Goal: Task Accomplishment & Management: Manage account settings

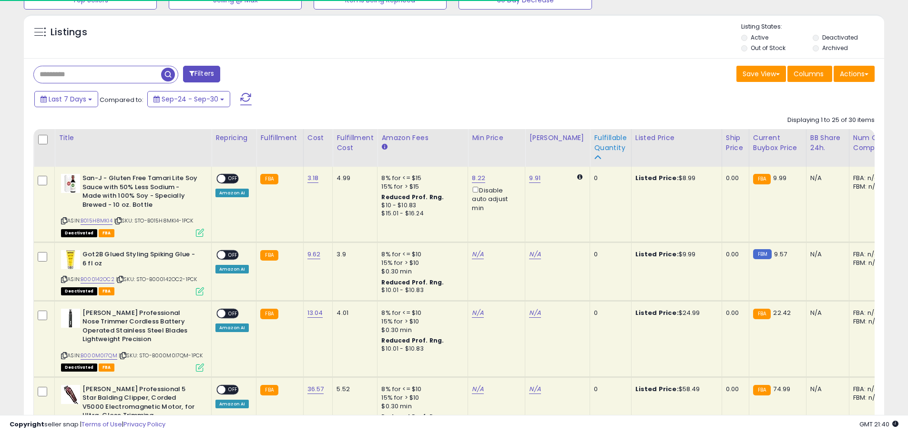
scroll to position [195, 499]
click at [594, 155] on icon at bounding box center [597, 157] width 7 height 7
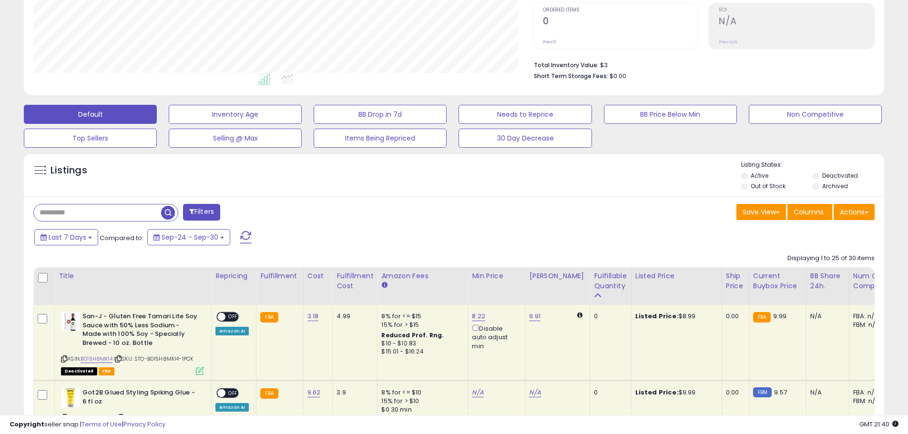
scroll to position [191, 0]
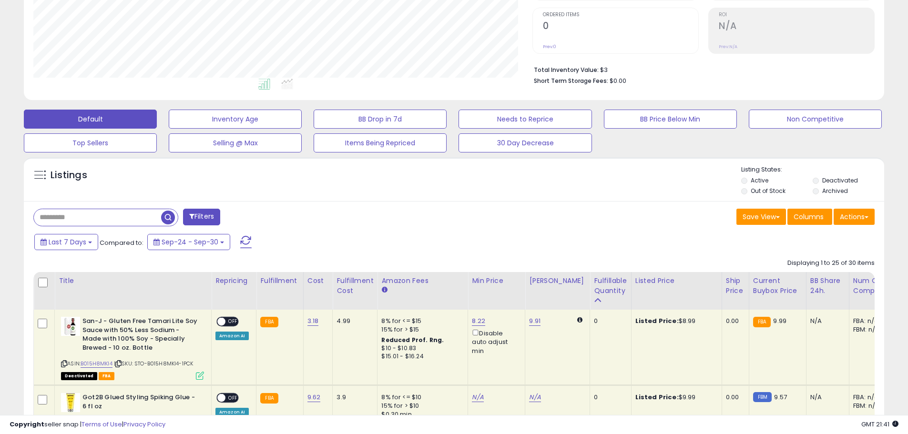
click at [469, 216] on div "Save View Save As New View Update Current View Columns Actions Import Export Vi…" at bounding box center [668, 218] width 428 height 19
click at [216, 119] on button "Inventory Age" at bounding box center [235, 119] width 133 height 19
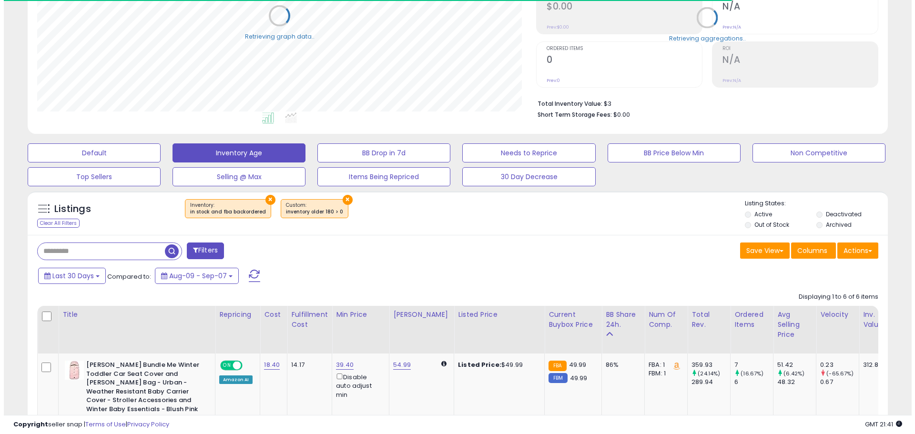
scroll to position [476566, 476262]
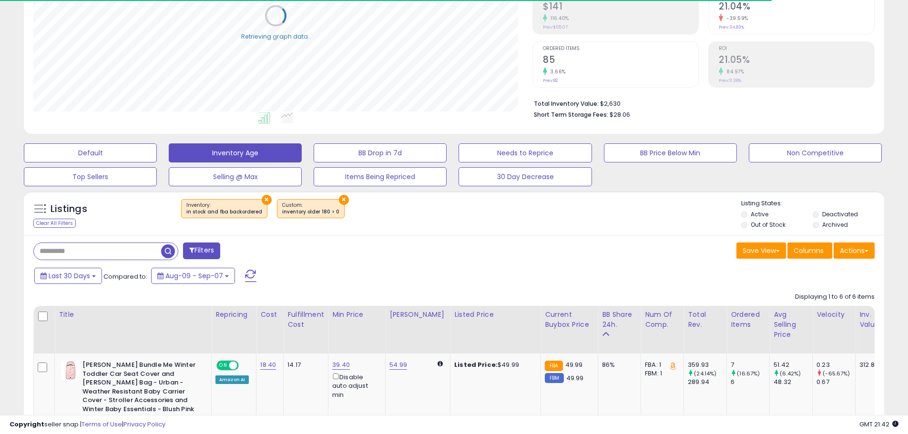
click at [762, 224] on label "Out of Stock" at bounding box center [768, 225] width 35 height 8
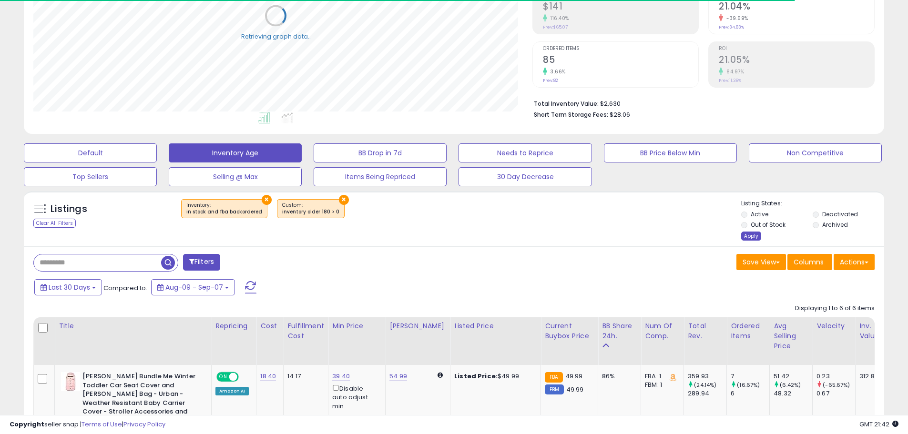
click at [749, 239] on div "Apply" at bounding box center [751, 236] width 20 height 9
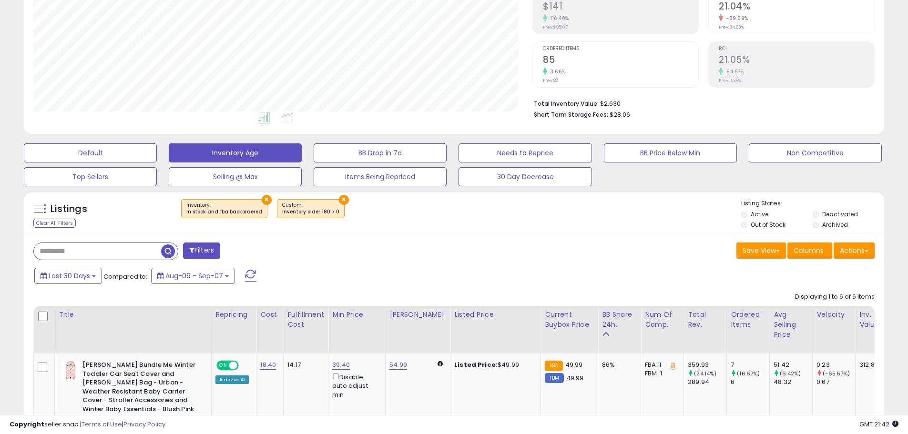
scroll to position [195, 499]
drag, startPoint x: 804, startPoint y: 106, endPoint x: 913, endPoint y: 112, distance: 108.9
click at [804, 106] on li "Total Inventory Value: $2,630" at bounding box center [701, 102] width 334 height 11
click at [593, 214] on div "× Inventory : in stock and fba backordered ×" at bounding box center [455, 212] width 572 height 27
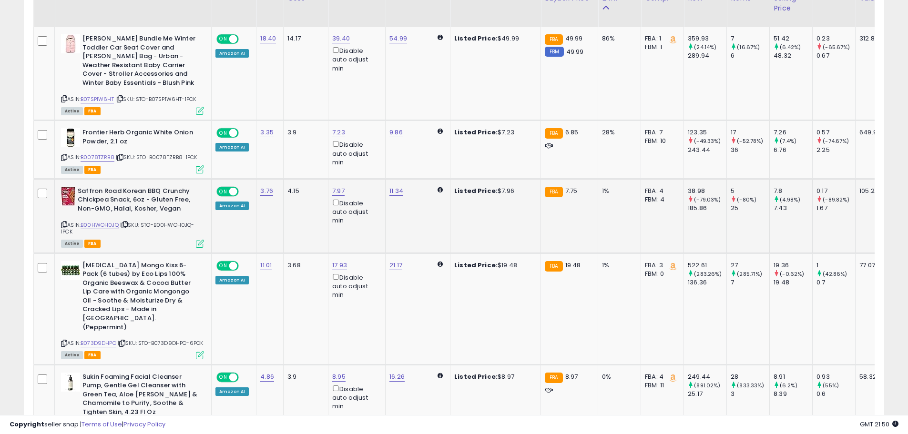
scroll to position [377, 0]
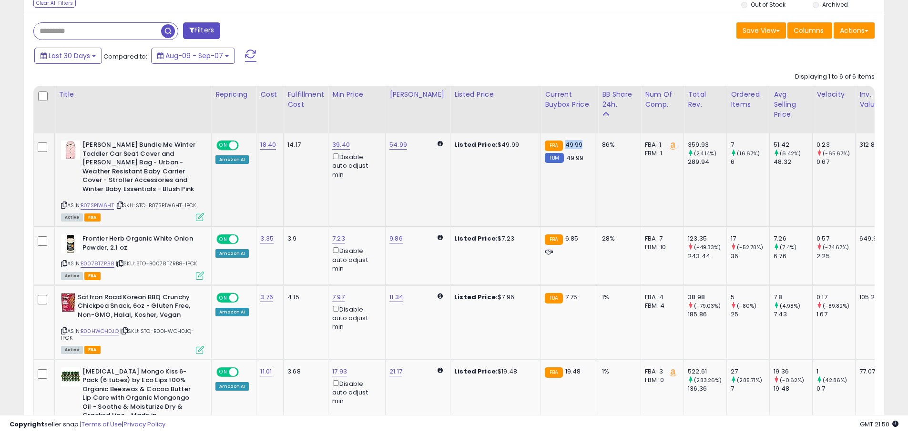
drag, startPoint x: 556, startPoint y: 144, endPoint x: 572, endPoint y: 142, distance: 15.8
click at [572, 142] on span "49.99" at bounding box center [574, 144] width 18 height 9
copy span "49.99"
click at [391, 143] on link "54.99" at bounding box center [399, 145] width 18 height 10
type input "*****"
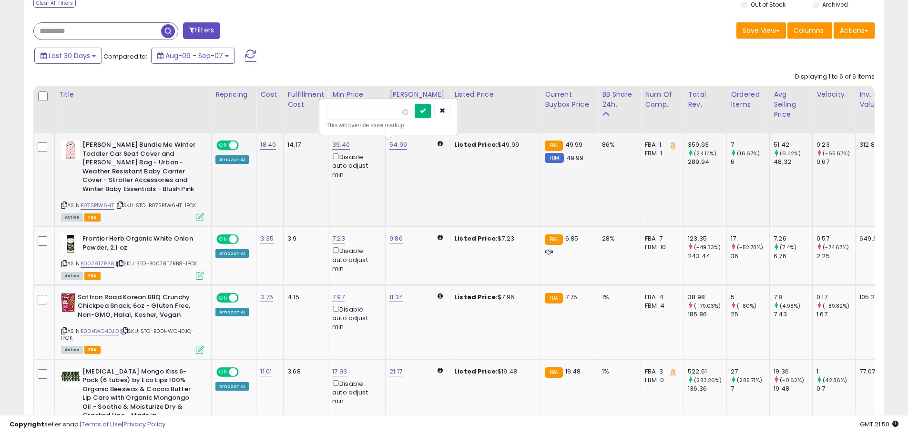
click at [426, 111] on icon "submit" at bounding box center [423, 111] width 6 height 6
click at [339, 141] on link "39.40" at bounding box center [341, 145] width 18 height 10
type input "*****"
click at [369, 111] on icon "submit" at bounding box center [366, 111] width 6 height 6
drag, startPoint x: 556, startPoint y: 237, endPoint x: 571, endPoint y: 237, distance: 14.8
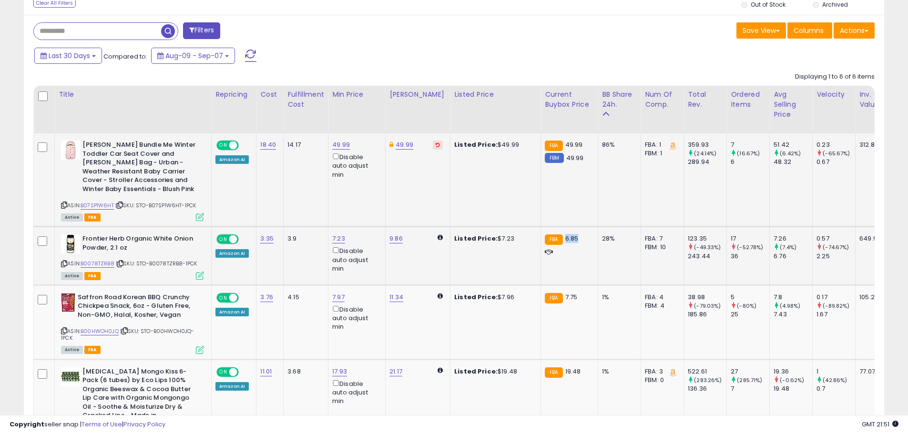
click at [571, 237] on div "FBA 6.85" at bounding box center [568, 239] width 46 height 9
copy span "6.85"
click at [335, 240] on link "7.23" at bounding box center [338, 239] width 13 height 10
type input "****"
click at [366, 205] on icon "submit" at bounding box center [363, 205] width 6 height 6
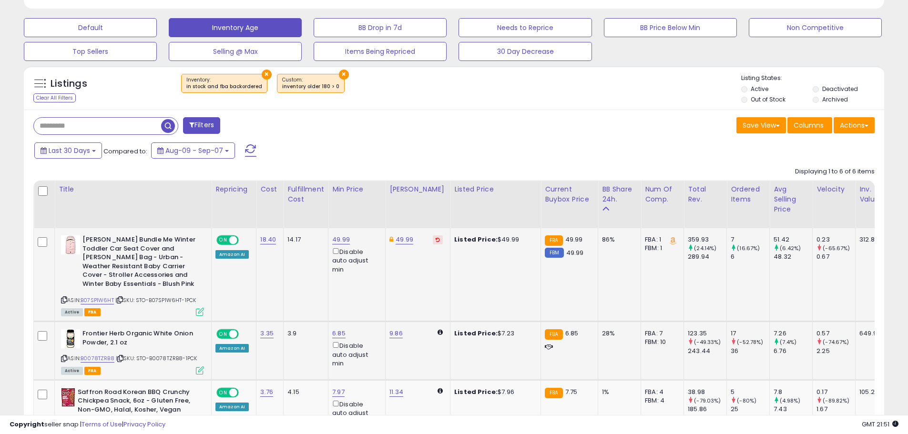
scroll to position [282, 0]
click at [89, 155] on span "Last 30 Days" at bounding box center [69, 151] width 41 height 10
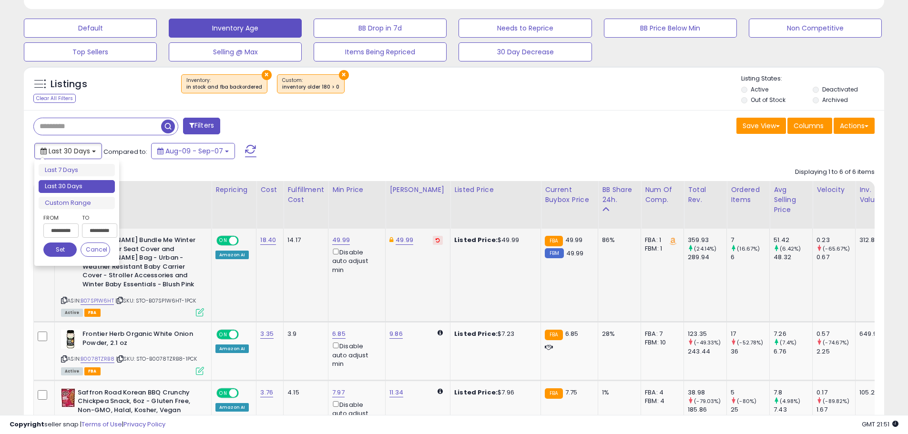
type input "**********"
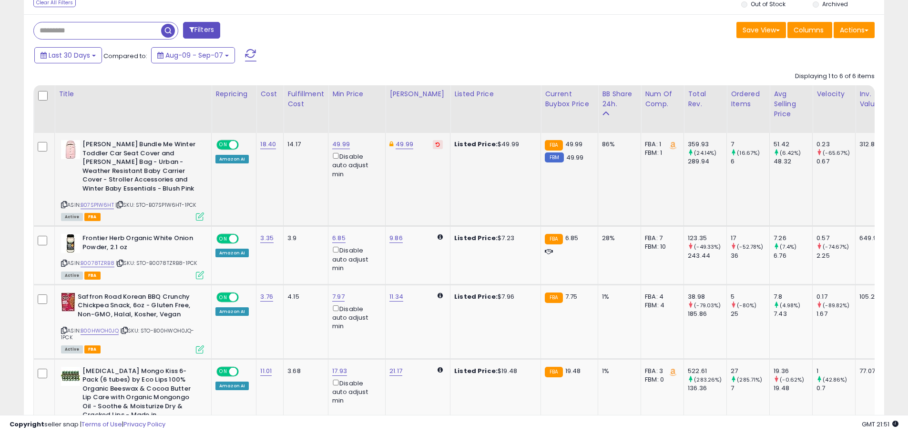
scroll to position [377, 0]
click at [398, 239] on link "9.86" at bounding box center [396, 239] width 13 height 10
type input "****"
click at [424, 204] on icon "submit" at bounding box center [421, 205] width 6 height 6
drag, startPoint x: 555, startPoint y: 297, endPoint x: 566, endPoint y: 296, distance: 11.5
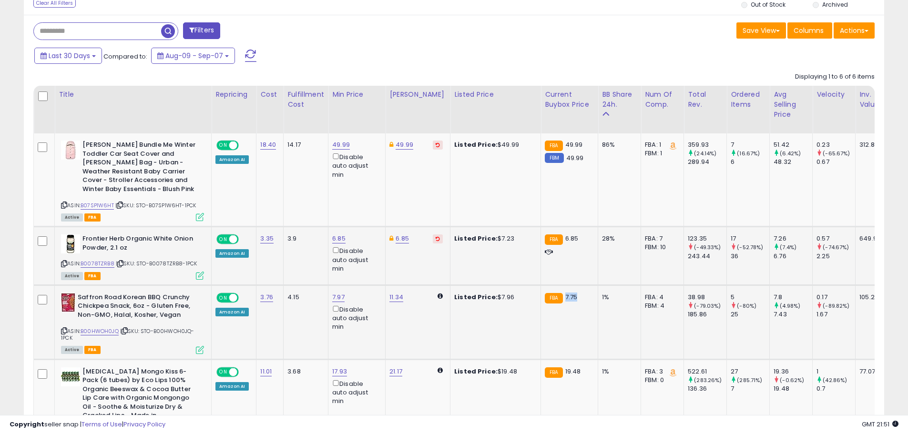
click at [566, 296] on span "7.75" at bounding box center [571, 297] width 12 height 9
copy span "7.75"
click at [333, 293] on link "7.97" at bounding box center [338, 298] width 12 height 10
type input "****"
click at [366, 263] on icon "submit" at bounding box center [363, 263] width 6 height 6
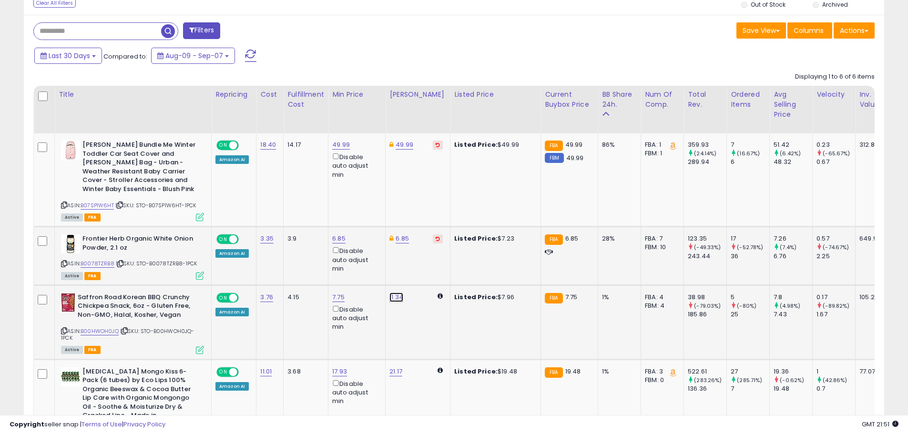
click at [396, 298] on link "11.34" at bounding box center [397, 298] width 14 height 10
type input "****"
click at [424, 262] on icon "submit" at bounding box center [421, 263] width 6 height 6
drag, startPoint x: 555, startPoint y: 368, endPoint x: 572, endPoint y: 369, distance: 16.7
click at [572, 369] on div "FBA 19.48" at bounding box center [568, 372] width 46 height 9
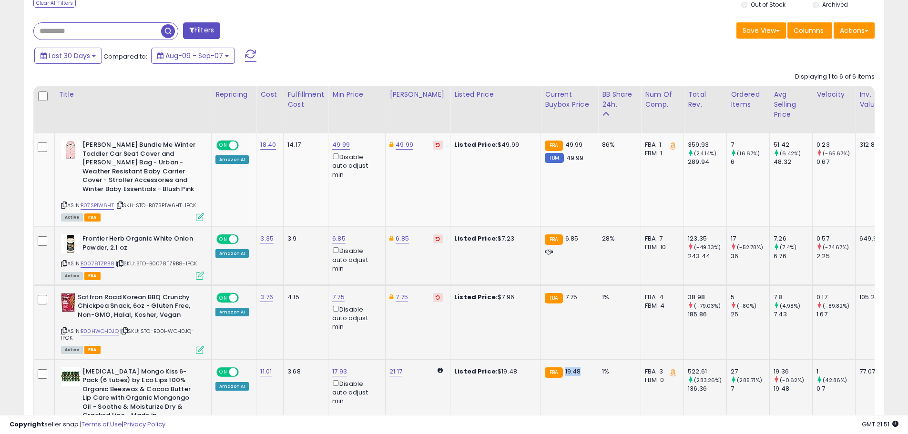
copy span "19.48"
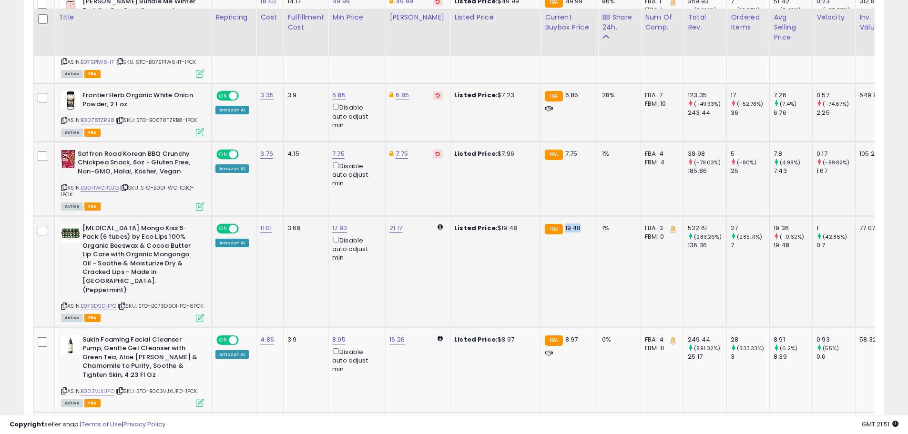
scroll to position [520, 0]
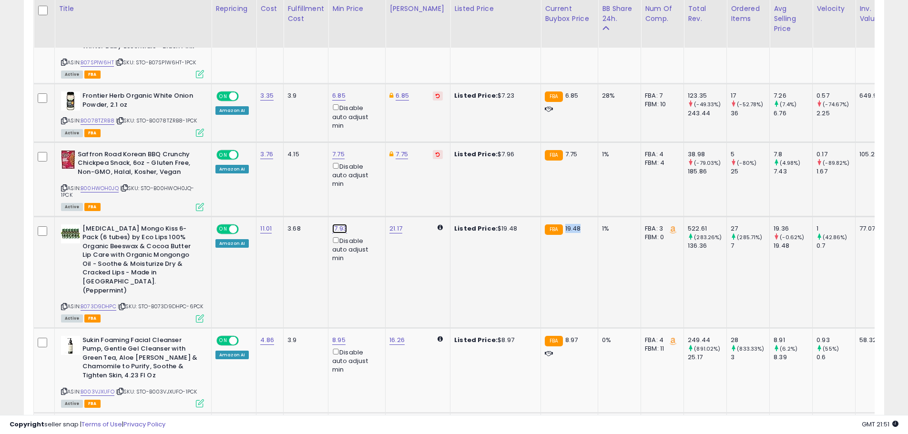
click at [332, 227] on link "17.93" at bounding box center [339, 229] width 15 height 10
type input "*****"
click at [367, 195] on icon "submit" at bounding box center [364, 195] width 6 height 6
click at [392, 229] on link "21.20" at bounding box center [397, 229] width 15 height 10
type input "*****"
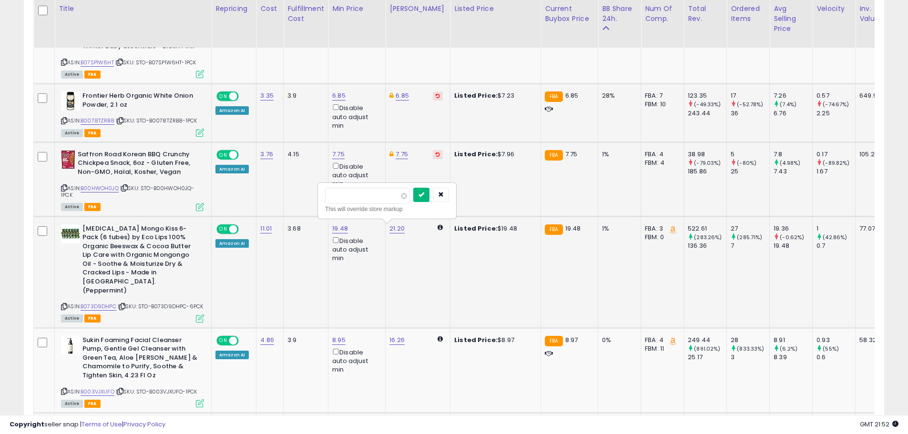
click at [424, 194] on icon "submit" at bounding box center [422, 195] width 6 height 6
drag, startPoint x: 554, startPoint y: 325, endPoint x: 568, endPoint y: 327, distance: 14.5
click at [568, 336] on div "FBA 8.97" at bounding box center [568, 340] width 46 height 9
copy span "8.97"
click at [338, 336] on link "8.95" at bounding box center [338, 341] width 13 height 10
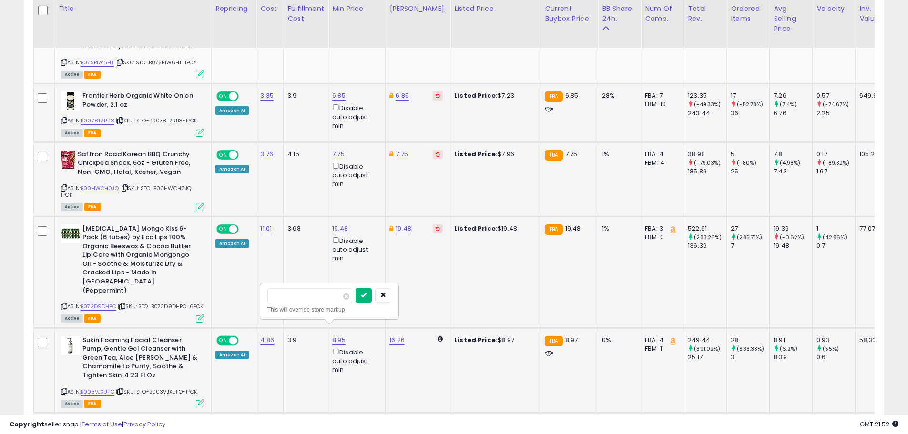
type input "****"
click at [372, 294] on button "submit" at bounding box center [364, 295] width 16 height 14
click at [397, 336] on link "16.99" at bounding box center [397, 341] width 15 height 10
type input "****"
click at [425, 297] on icon "submit" at bounding box center [422, 295] width 6 height 6
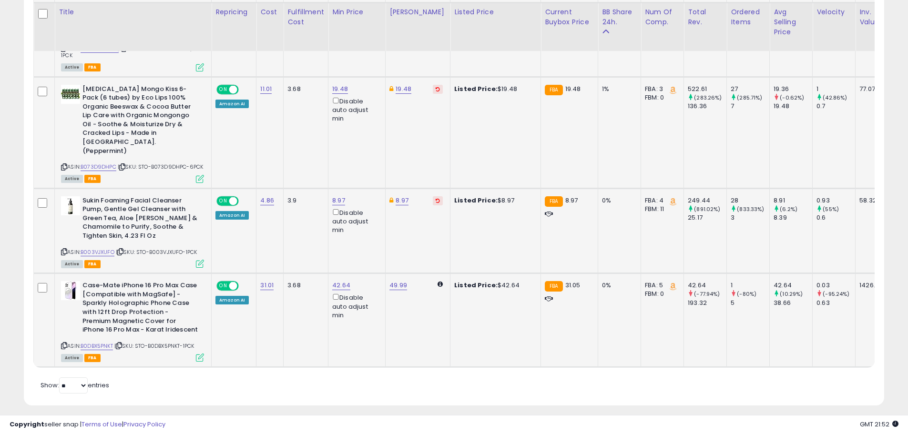
scroll to position [663, 0]
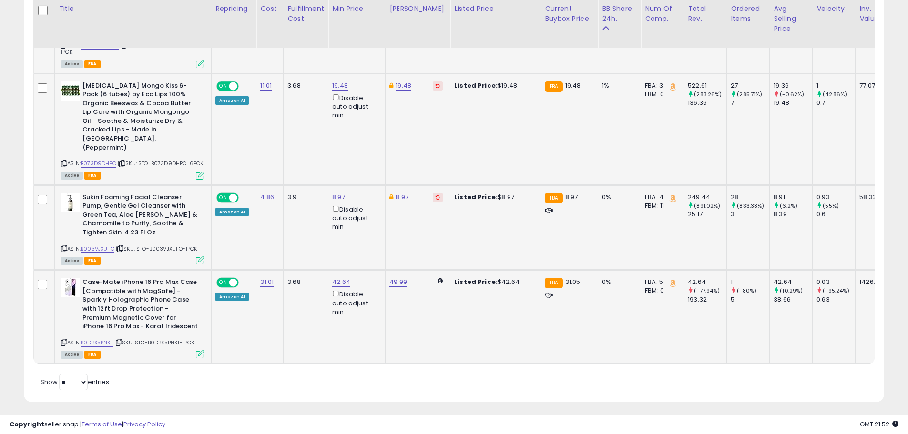
drag, startPoint x: 557, startPoint y: 271, endPoint x: 568, endPoint y: 270, distance: 11.5
click at [568, 278] on div "FBA 31.05" at bounding box center [568, 282] width 46 height 9
copy div "31.05"
click at [338, 277] on link "42.64" at bounding box center [341, 282] width 18 height 10
type input "*****"
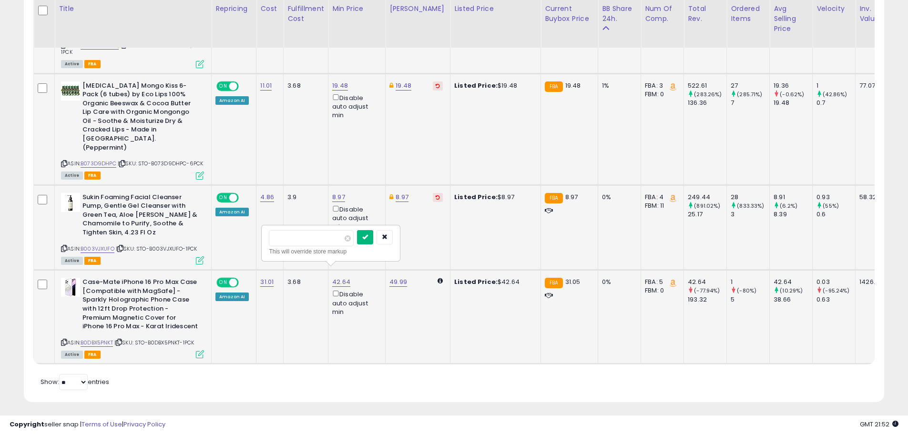
click at [373, 239] on button "submit" at bounding box center [365, 237] width 16 height 14
click at [396, 277] on link "49.99" at bounding box center [399, 282] width 18 height 10
type input "*****"
click at [426, 236] on icon "submit" at bounding box center [423, 237] width 6 height 6
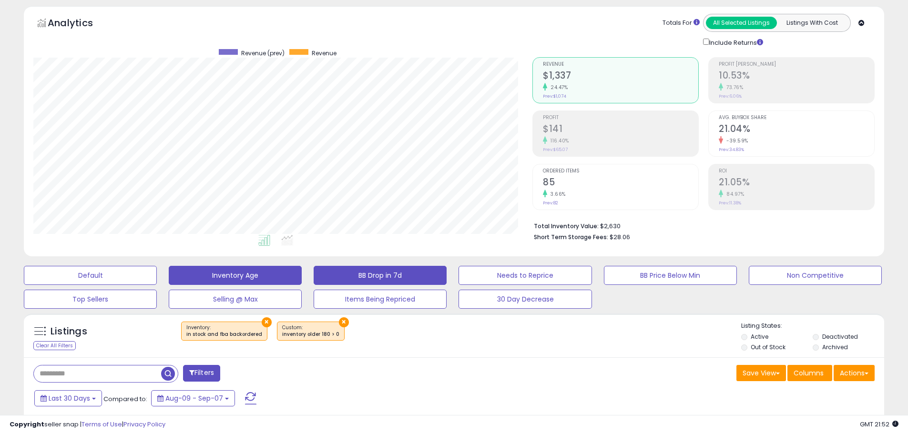
scroll to position [0, 0]
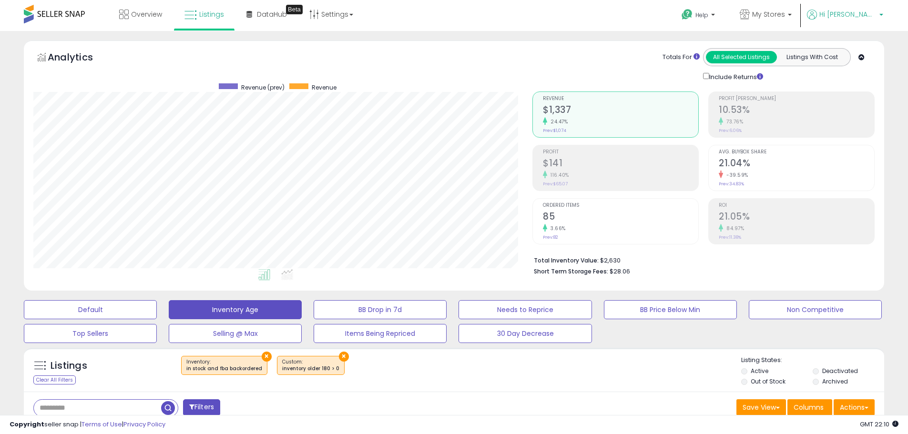
click at [869, 12] on span "Hi [PERSON_NAME]" at bounding box center [848, 15] width 57 height 10
click at [832, 131] on li "Logout" at bounding box center [851, 126] width 61 height 23
click at [841, 129] on p "Logout" at bounding box center [851, 126] width 47 height 9
